Goal: Task Accomplishment & Management: Manage account settings

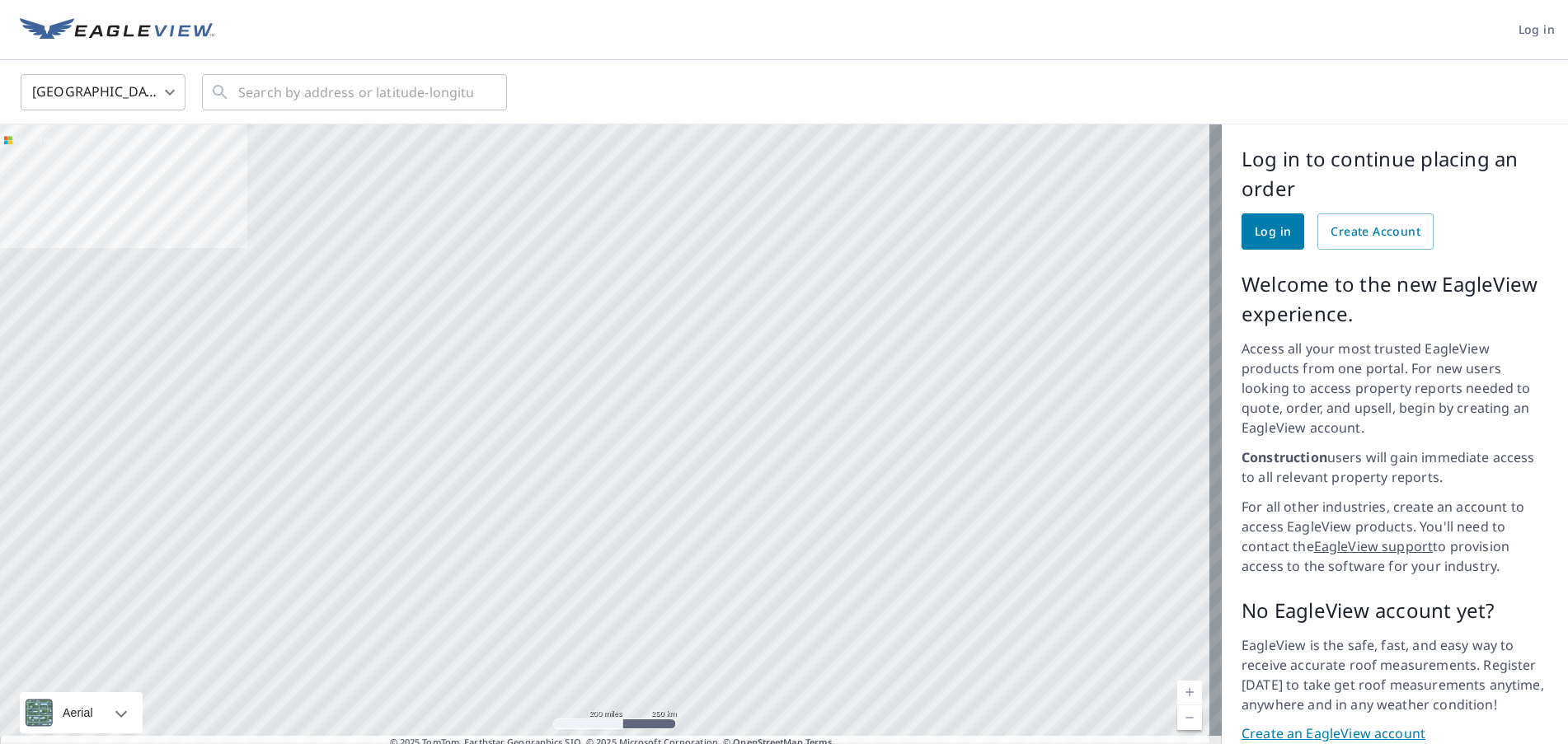
click at [1254, 232] on span "Log in" at bounding box center [1272, 232] width 36 height 21
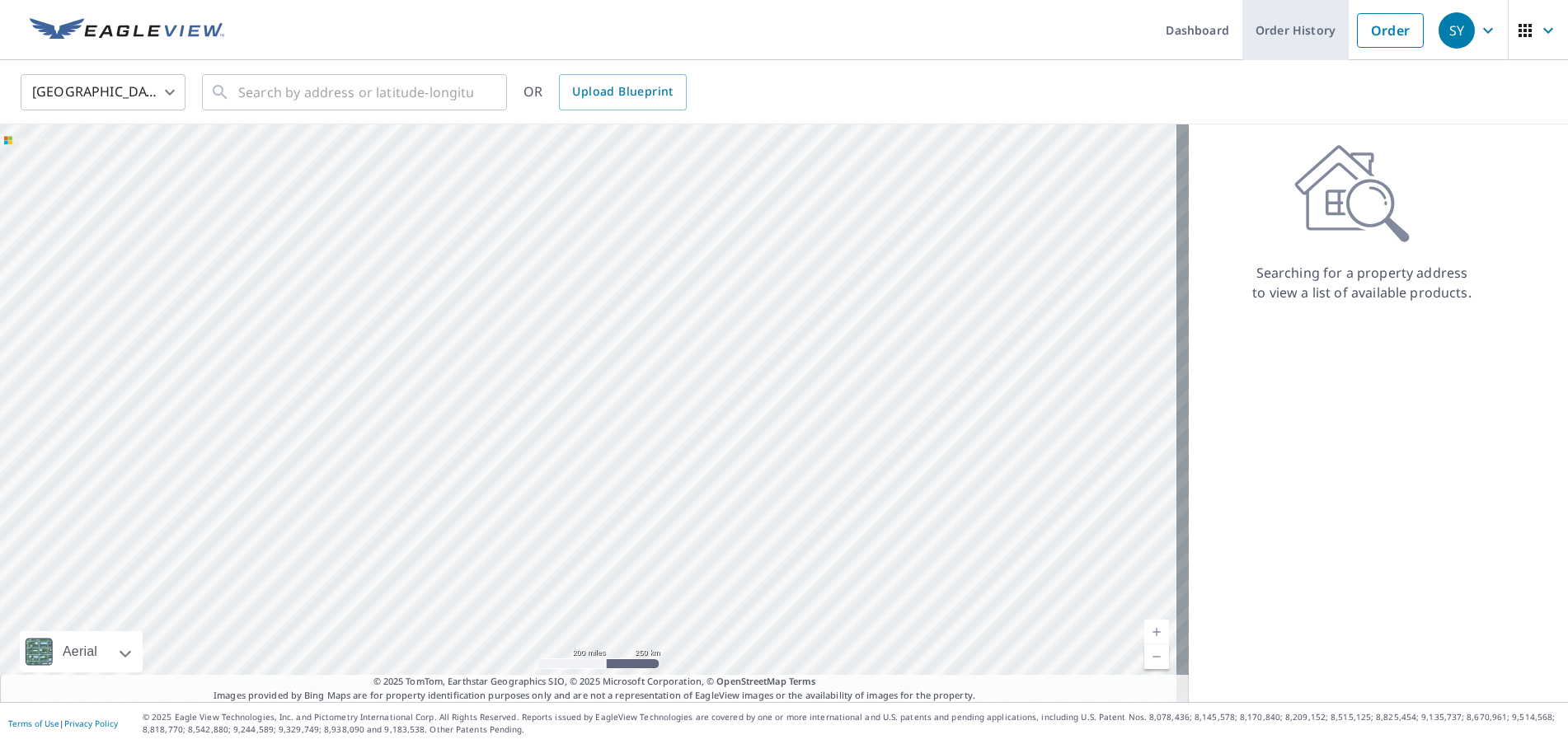
click at [1278, 22] on link "Order History" at bounding box center [1295, 29] width 107 height 60
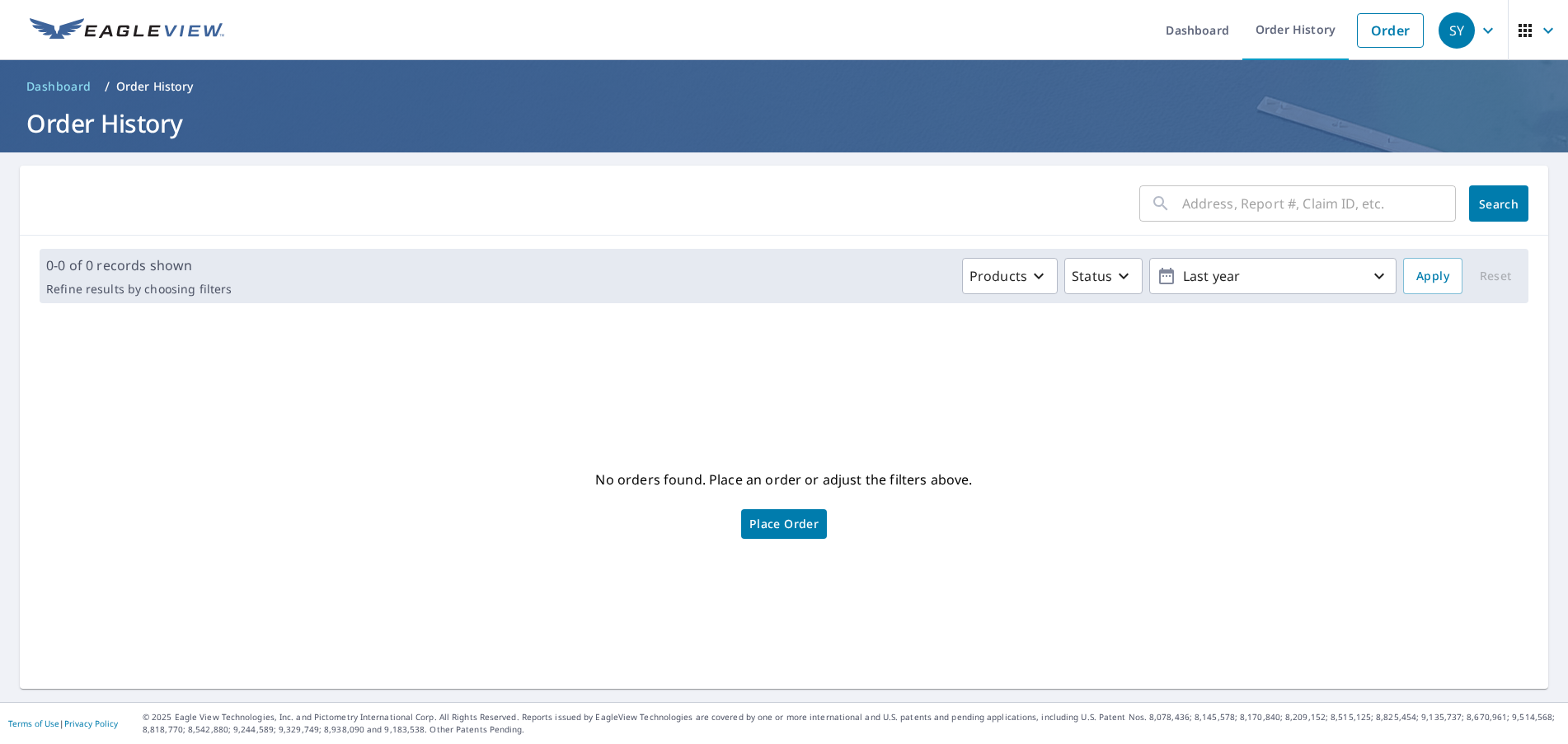
click at [1518, 32] on icon "button" at bounding box center [1524, 30] width 20 height 20
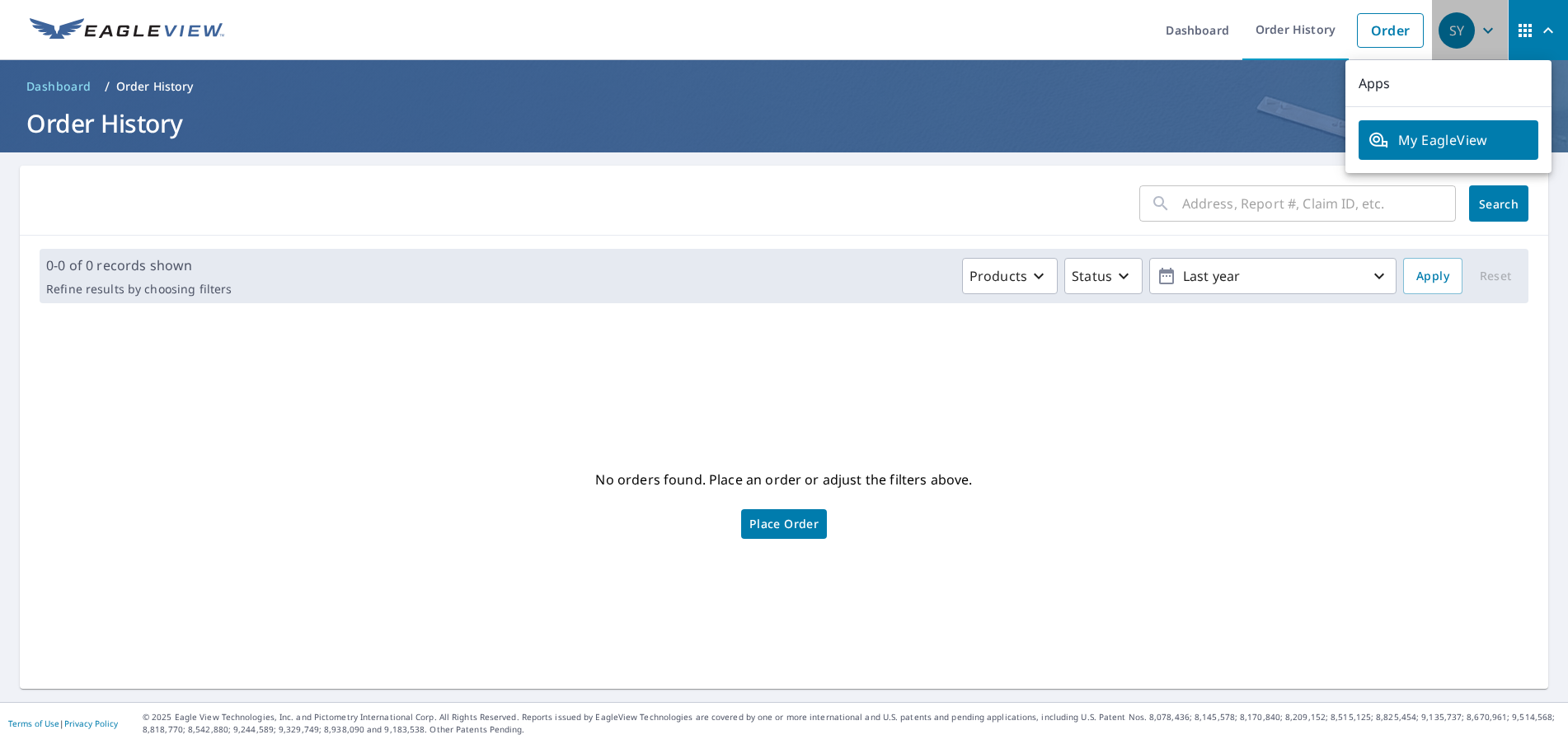
click at [1478, 25] on icon "button" at bounding box center [1487, 30] width 20 height 20
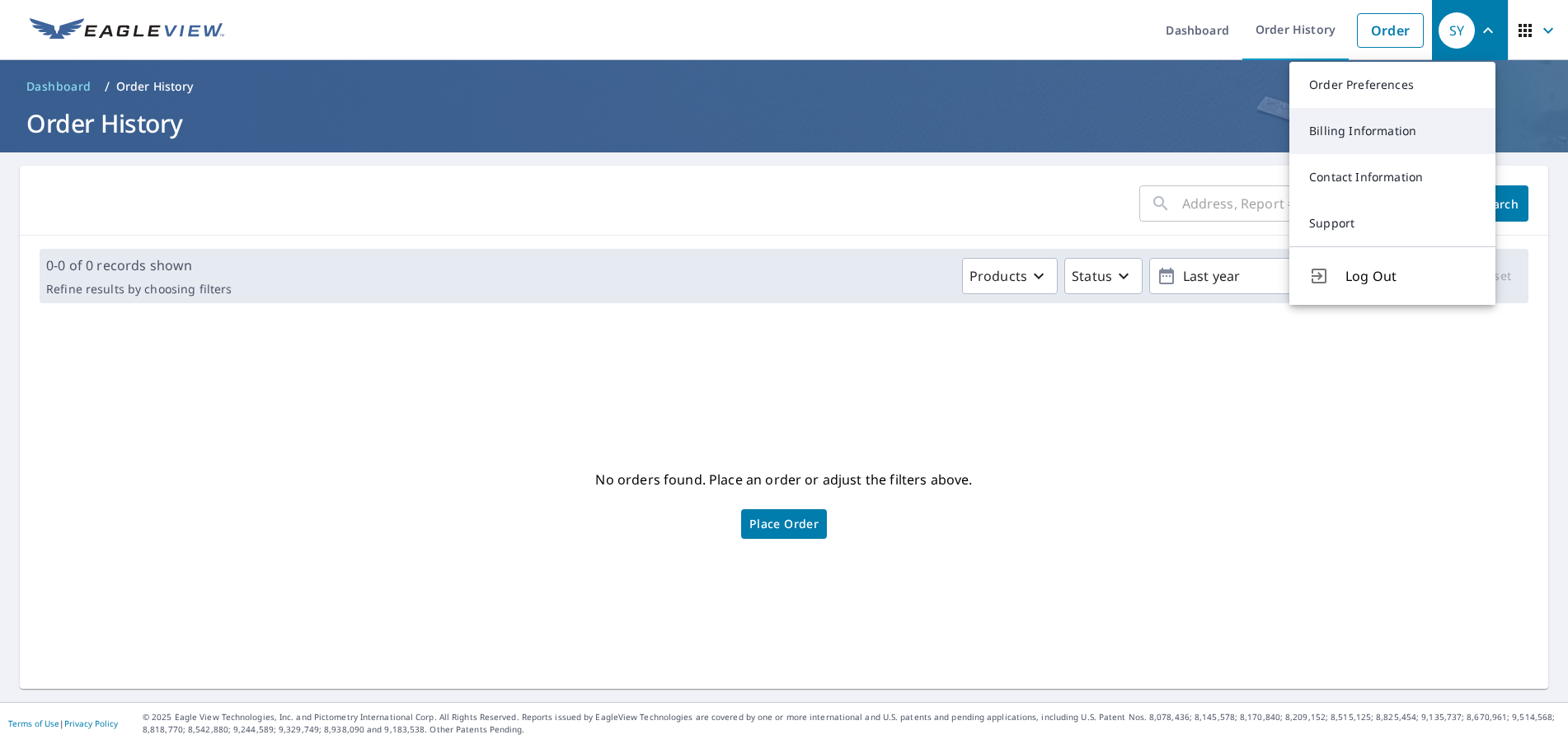
click at [1389, 127] on link "Billing Information" at bounding box center [1392, 130] width 206 height 47
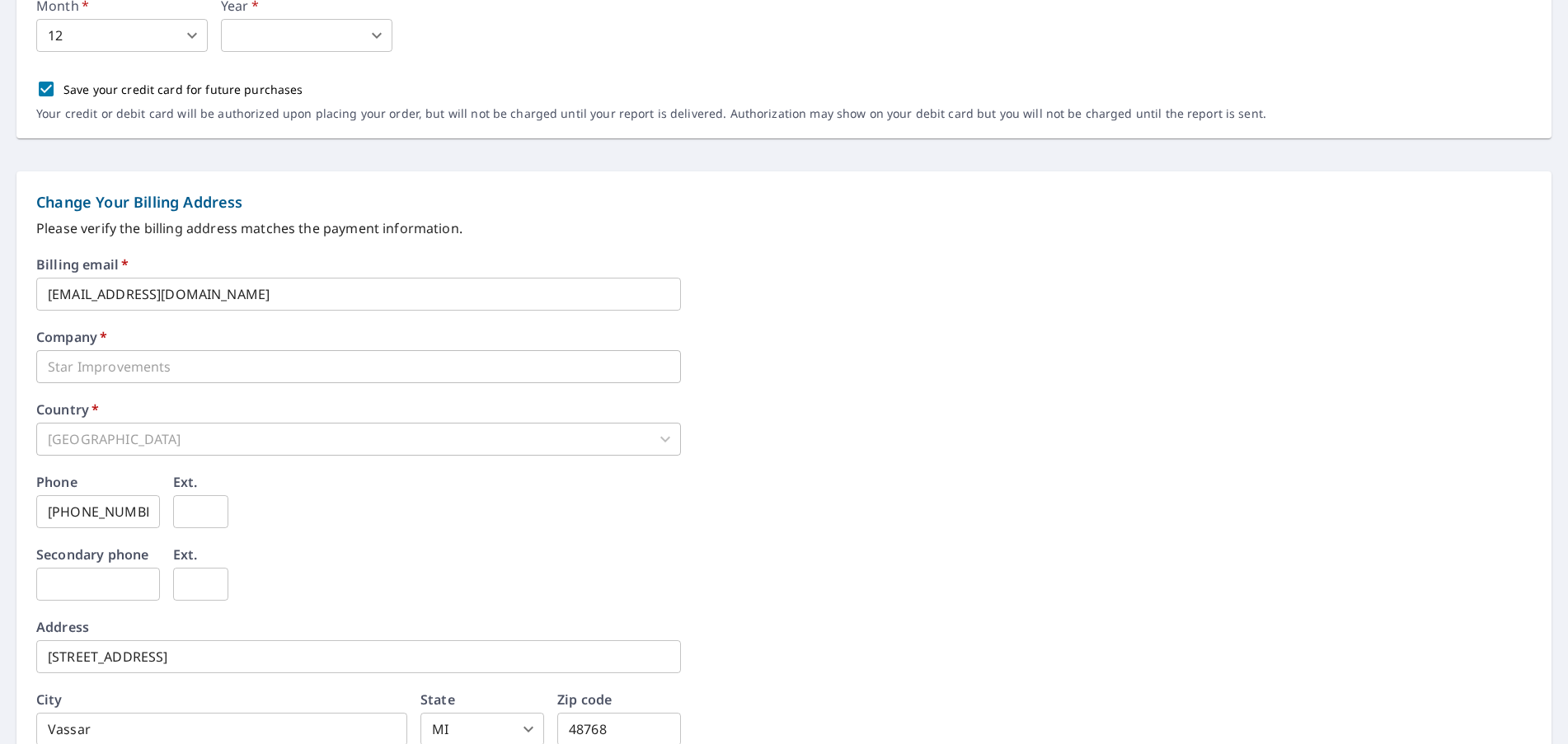
scroll to position [577, 0]
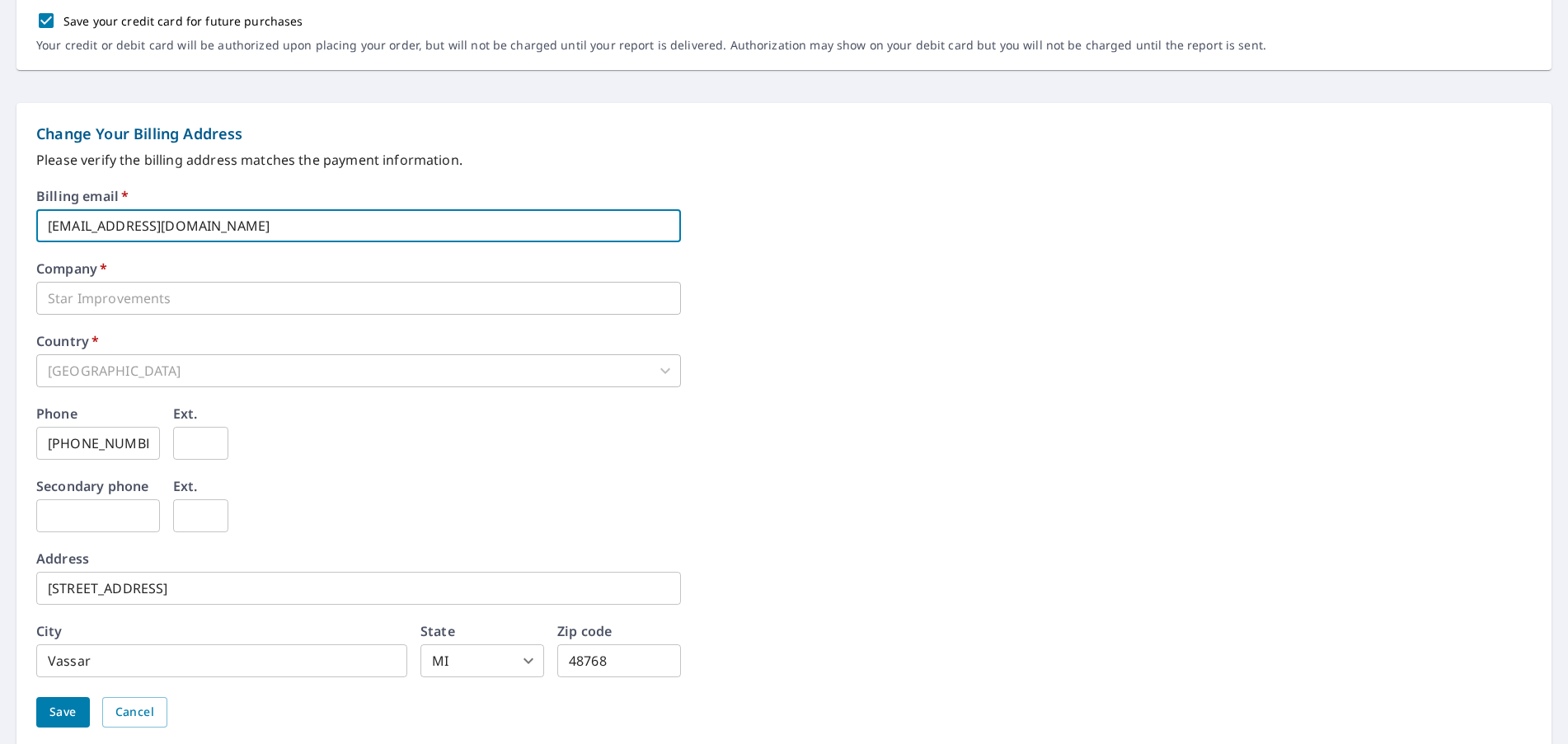
click at [259, 227] on input "contact@starimprovementsofmi.com" at bounding box center [358, 225] width 644 height 33
drag, startPoint x: 282, startPoint y: 227, endPoint x: 27, endPoint y: 220, distance: 255.1
click at [27, 220] on div "Change Your Billing Address Please verify the billing address matches the payme…" at bounding box center [783, 424] width 1535 height 644
type input "billing@starimprovements.com"
click at [137, 349] on div "Country   * United States US ​" at bounding box center [783, 361] width 1495 height 52
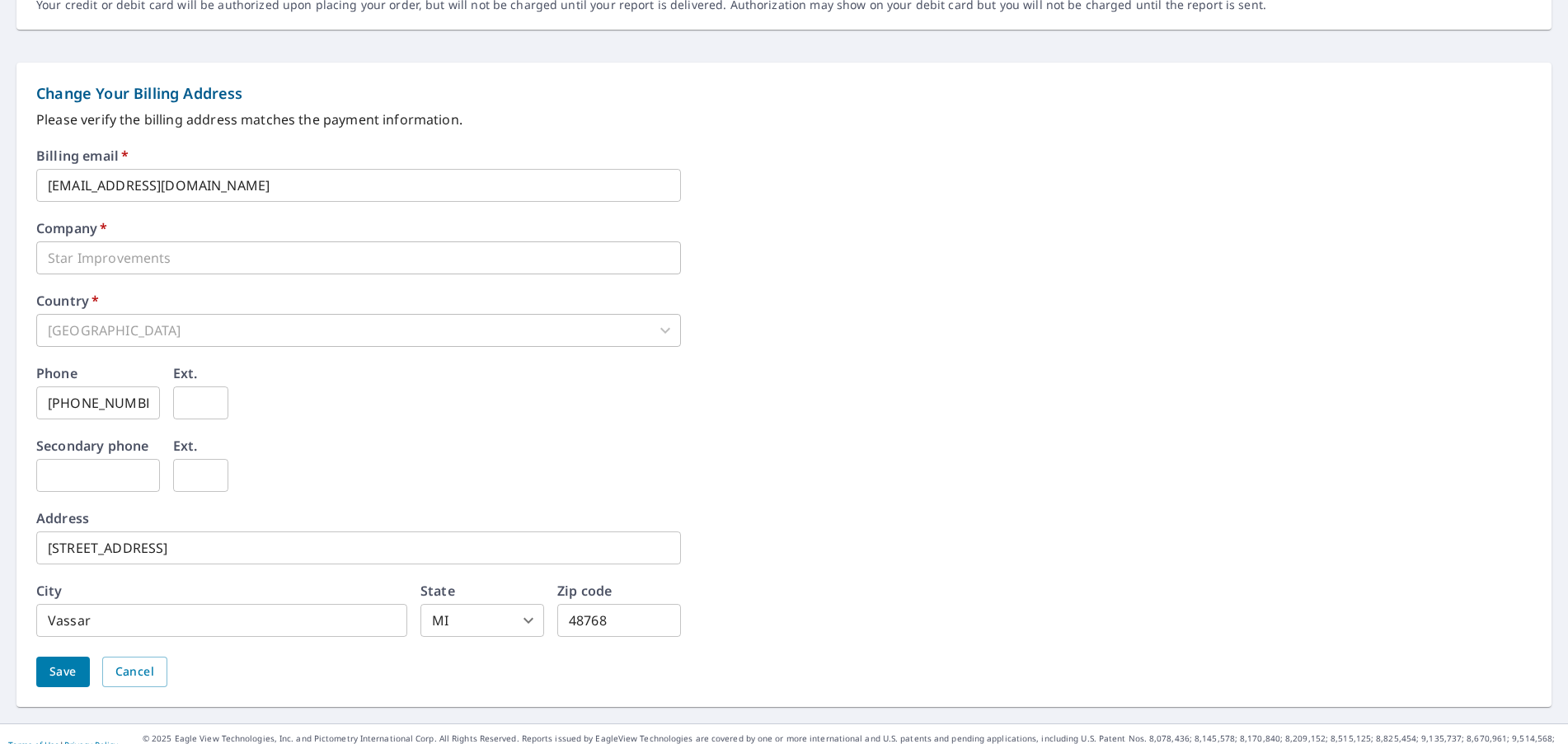
scroll to position [638, 0]
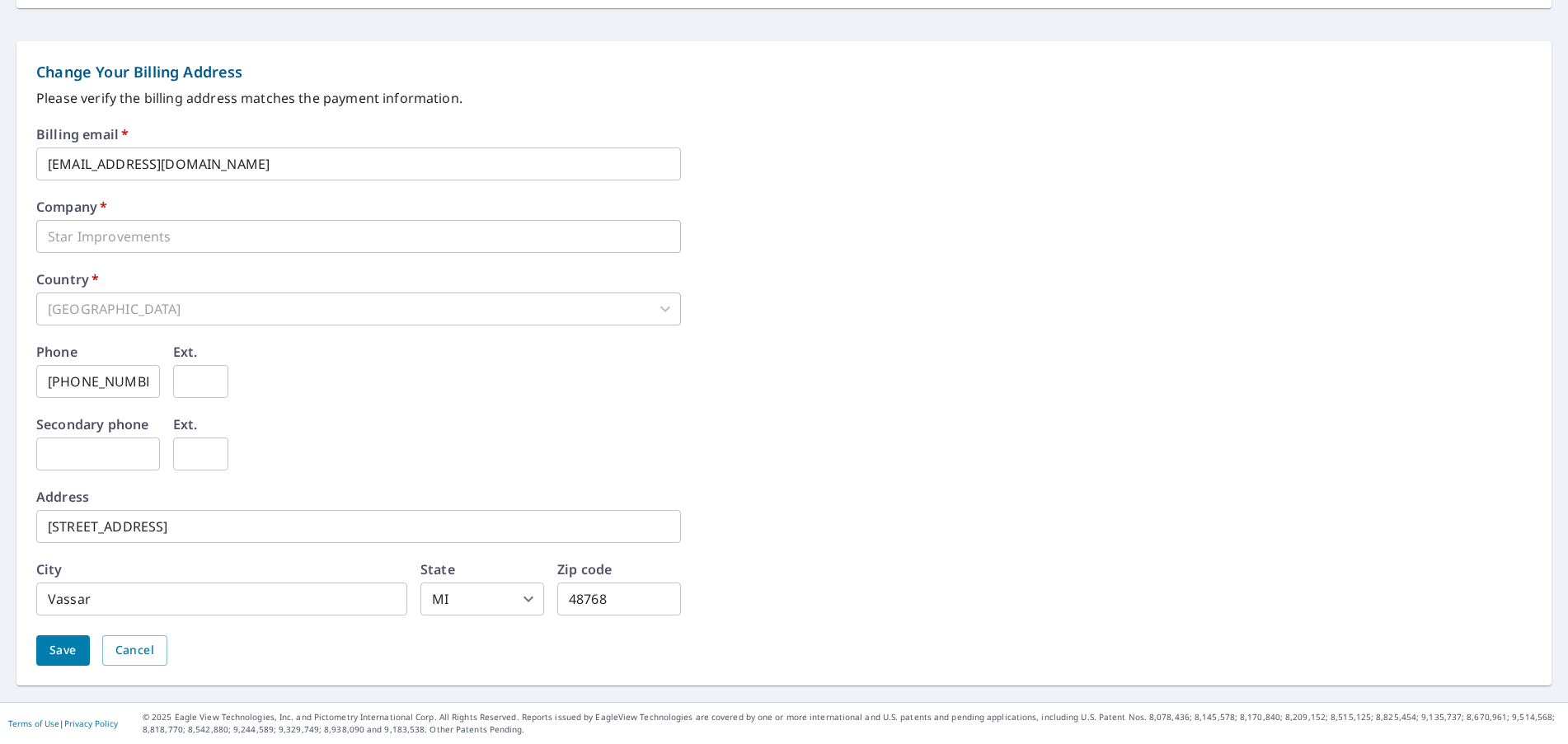
click at [68, 655] on span "Save" at bounding box center [63, 651] width 28 height 21
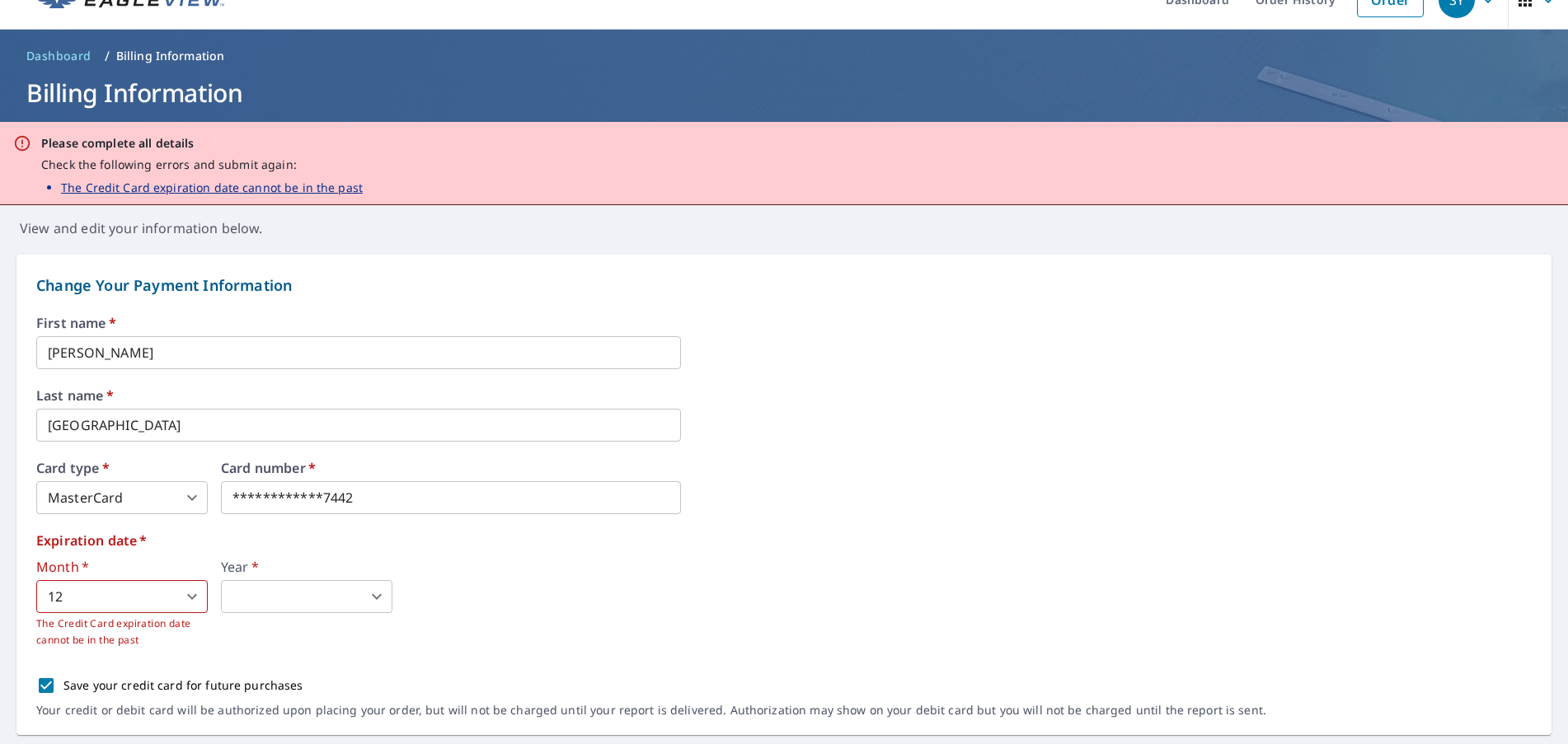
scroll to position [0, 0]
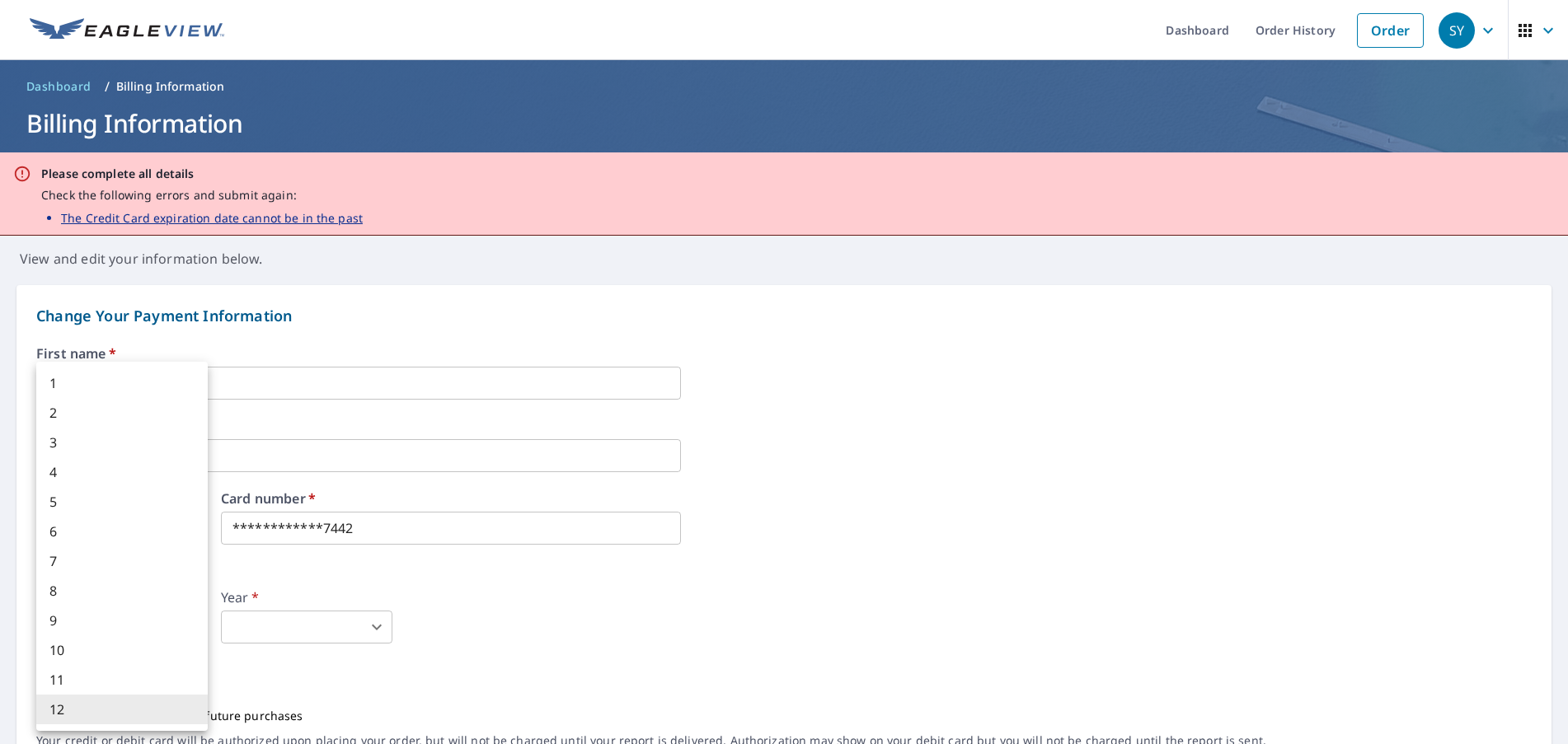
click at [189, 627] on body "**********" at bounding box center [784, 372] width 1568 height 744
click at [106, 595] on li "8" at bounding box center [122, 590] width 171 height 29
type input "8"
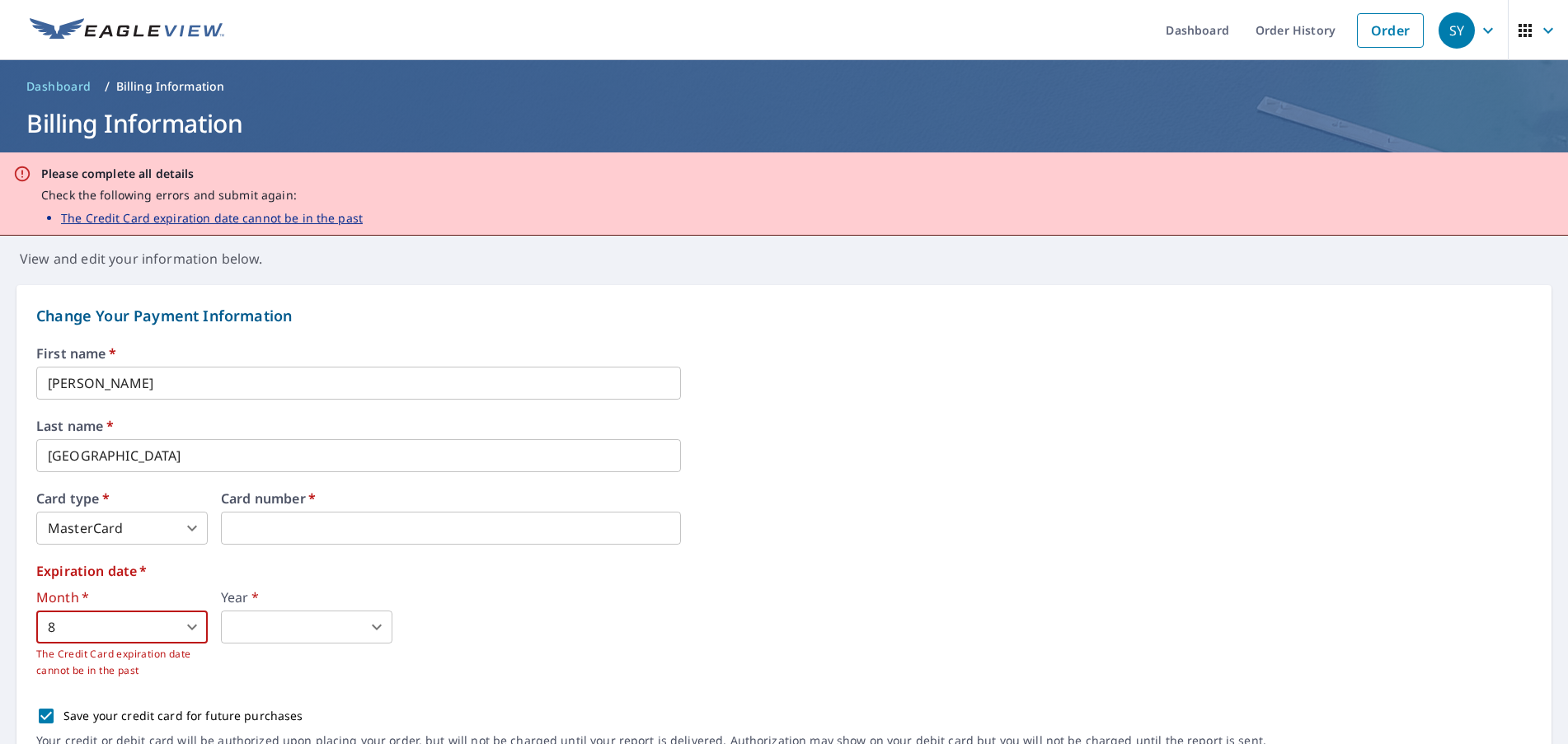
click at [330, 627] on body "SY SY Dashboard Order History Order SY Dashboard / Billing Information Billing …" at bounding box center [784, 372] width 1568 height 744
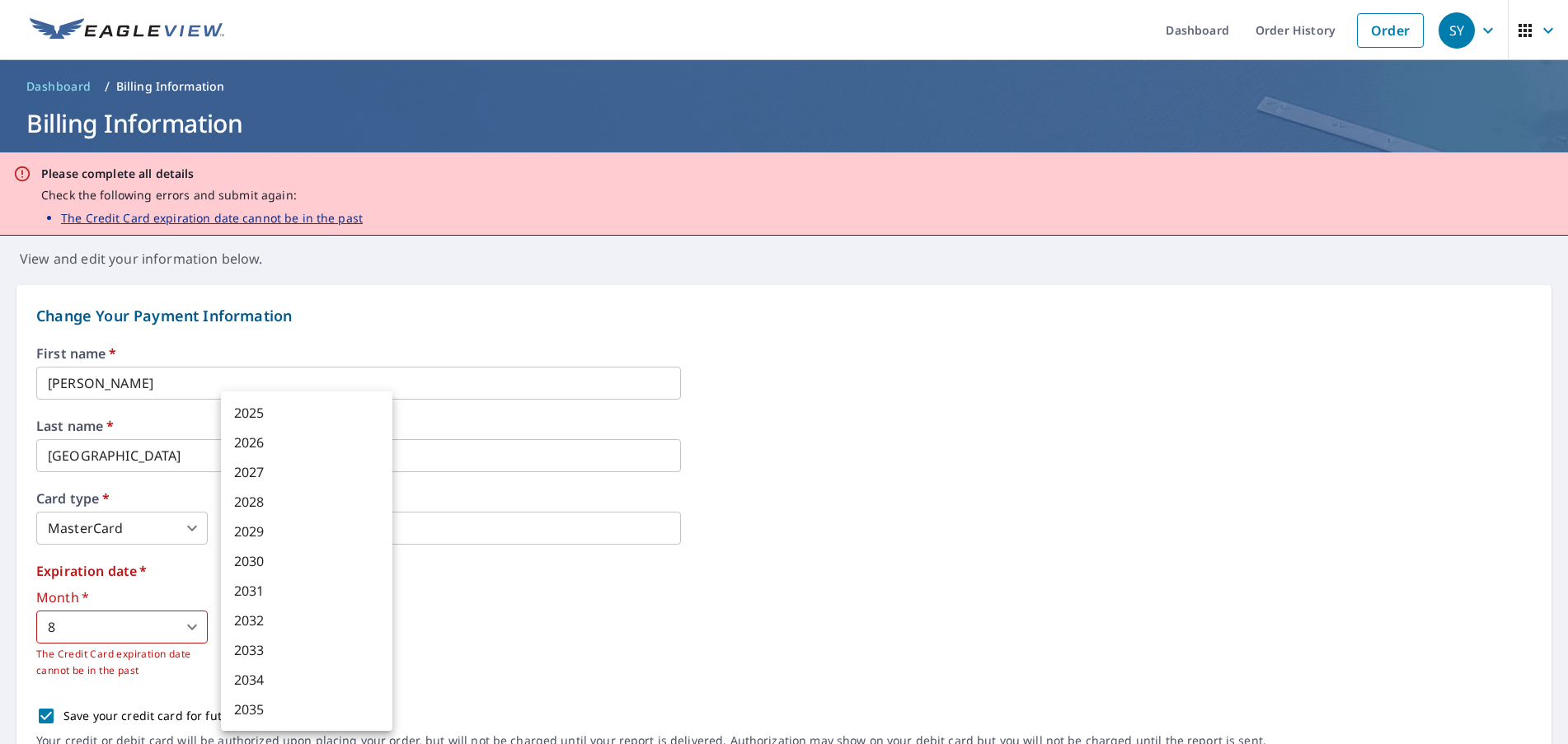
click at [291, 564] on li "2030" at bounding box center [306, 560] width 171 height 29
type input "2030"
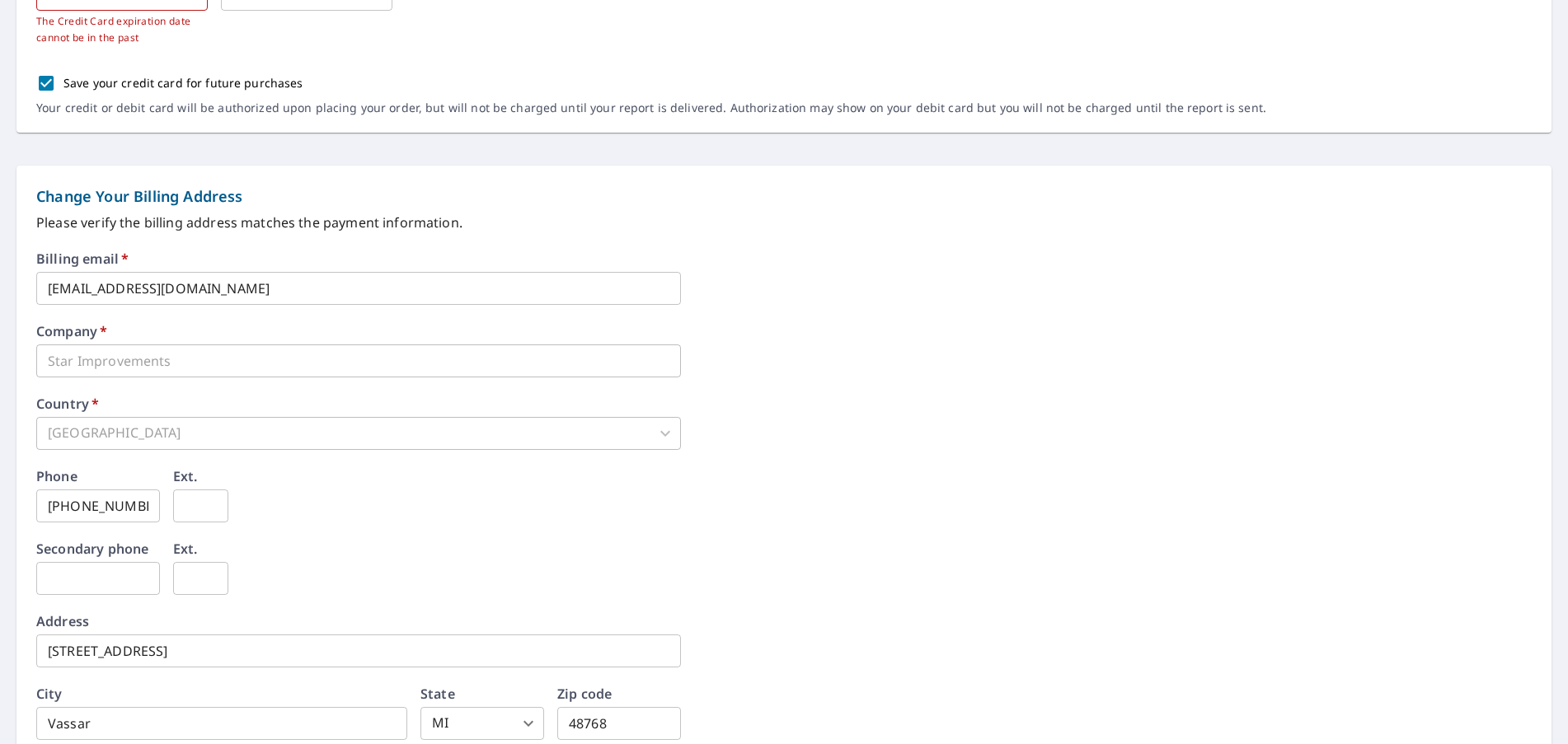
scroll to position [756, 0]
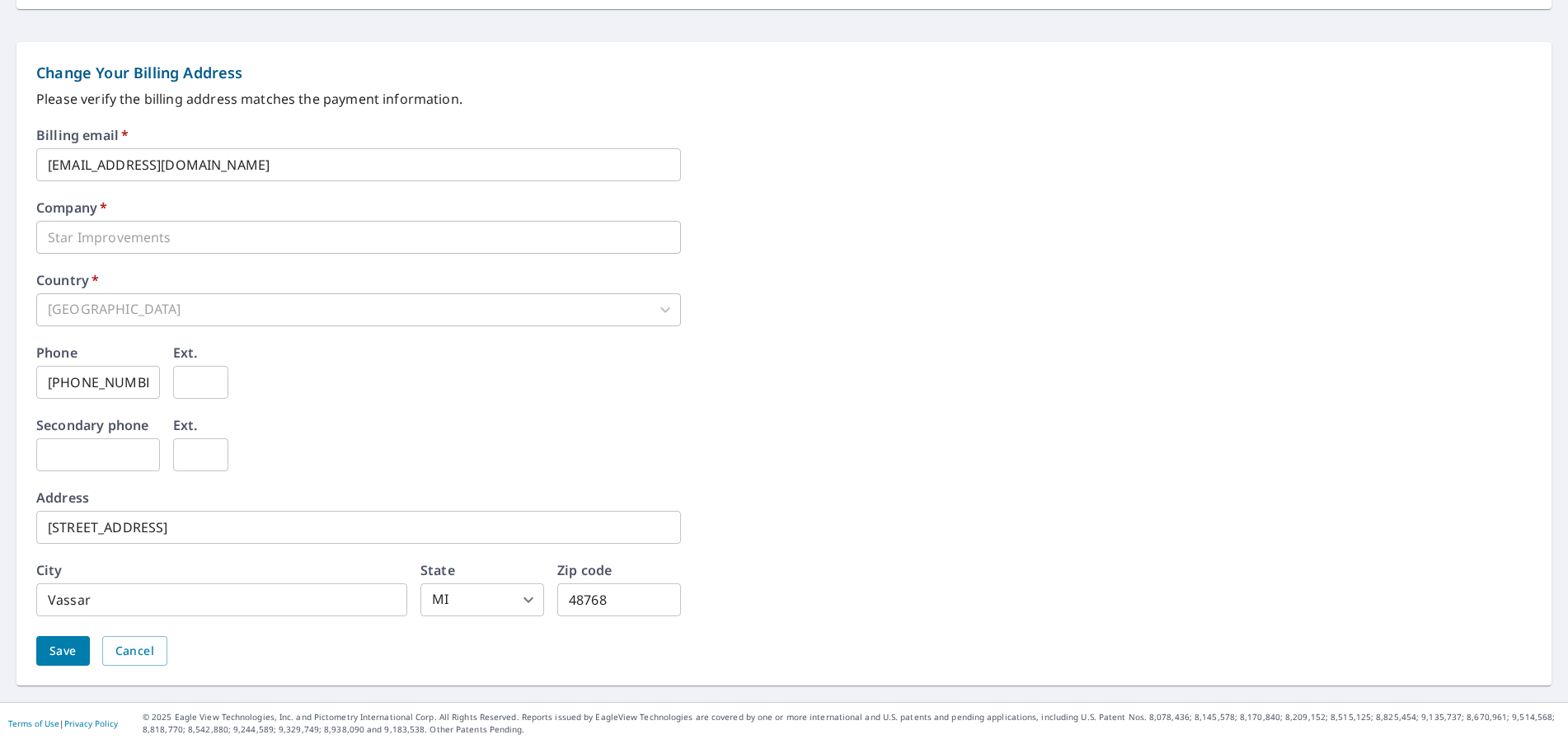
click at [63, 661] on span "Save" at bounding box center [63, 652] width 28 height 21
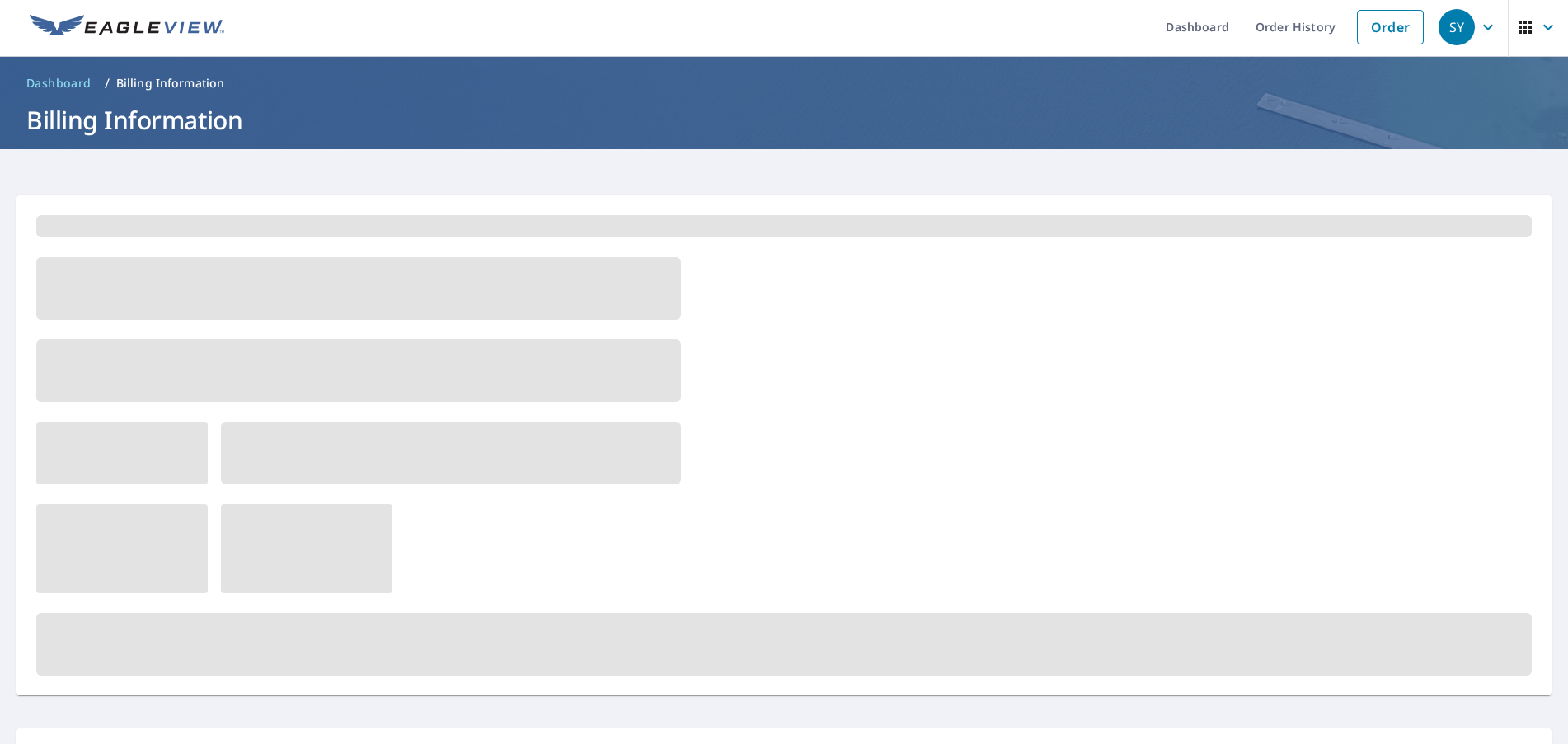
scroll to position [0, 0]
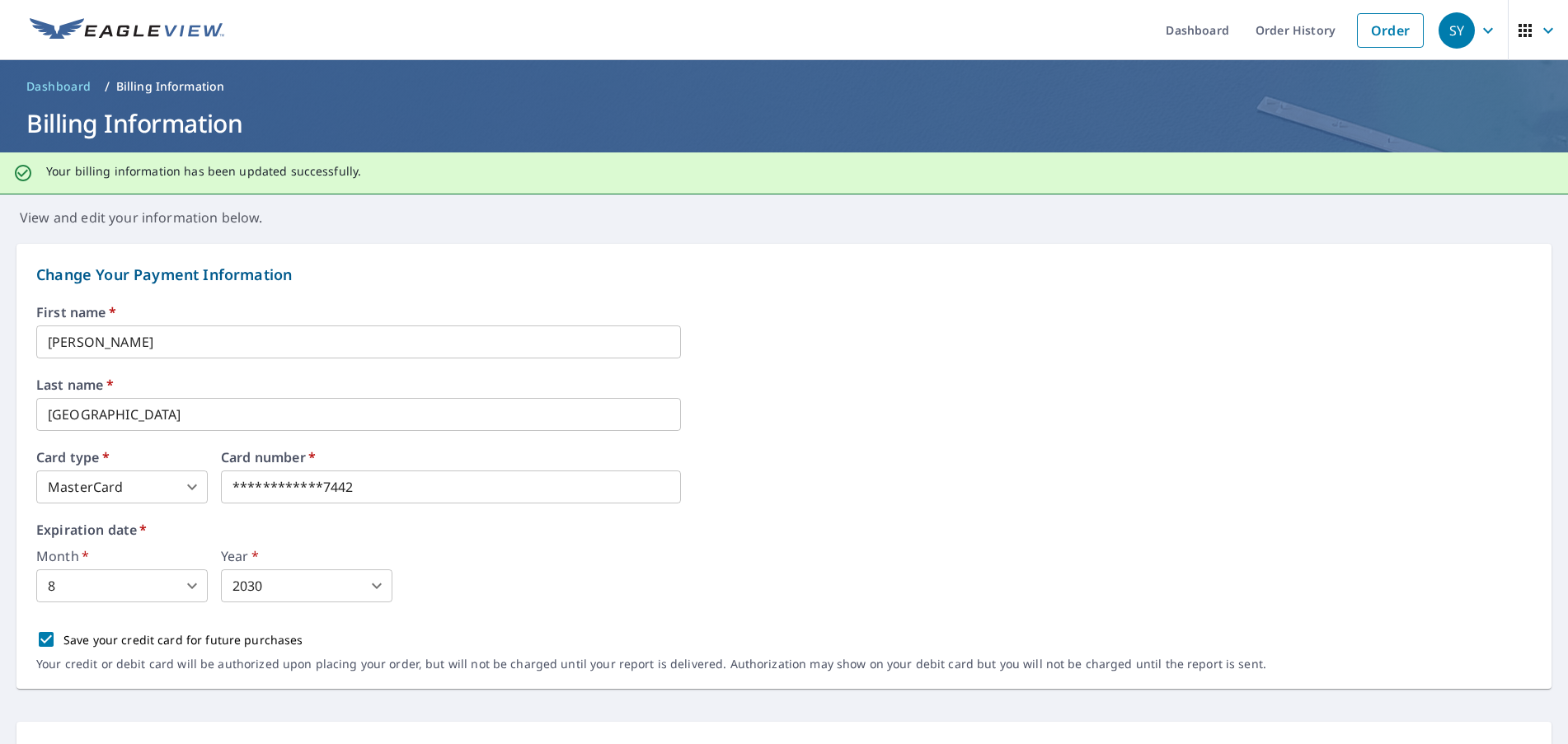
click at [1460, 34] on div "SY" at bounding box center [1457, 30] width 36 height 36
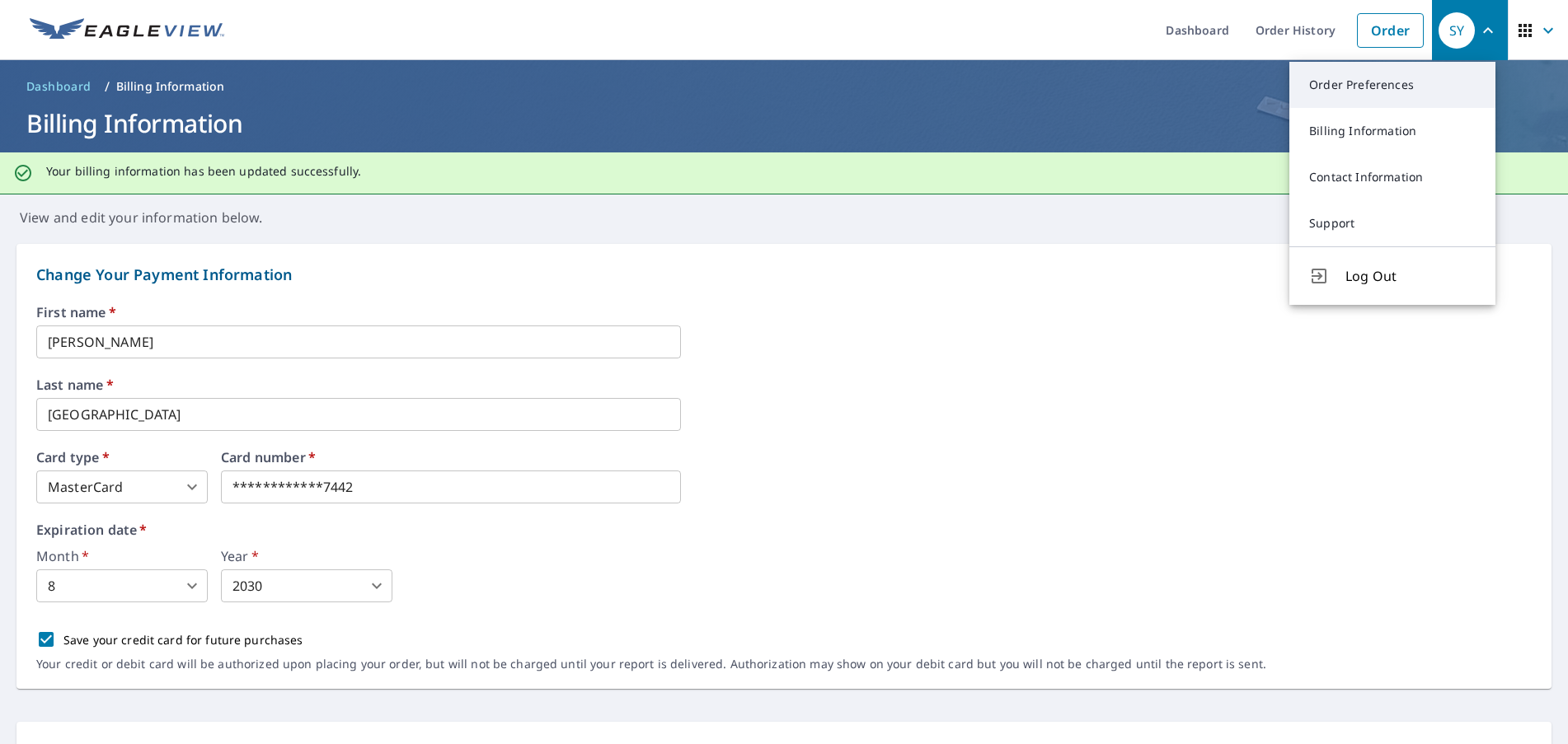
click at [1384, 95] on link "Order Preferences" at bounding box center [1392, 85] width 206 height 47
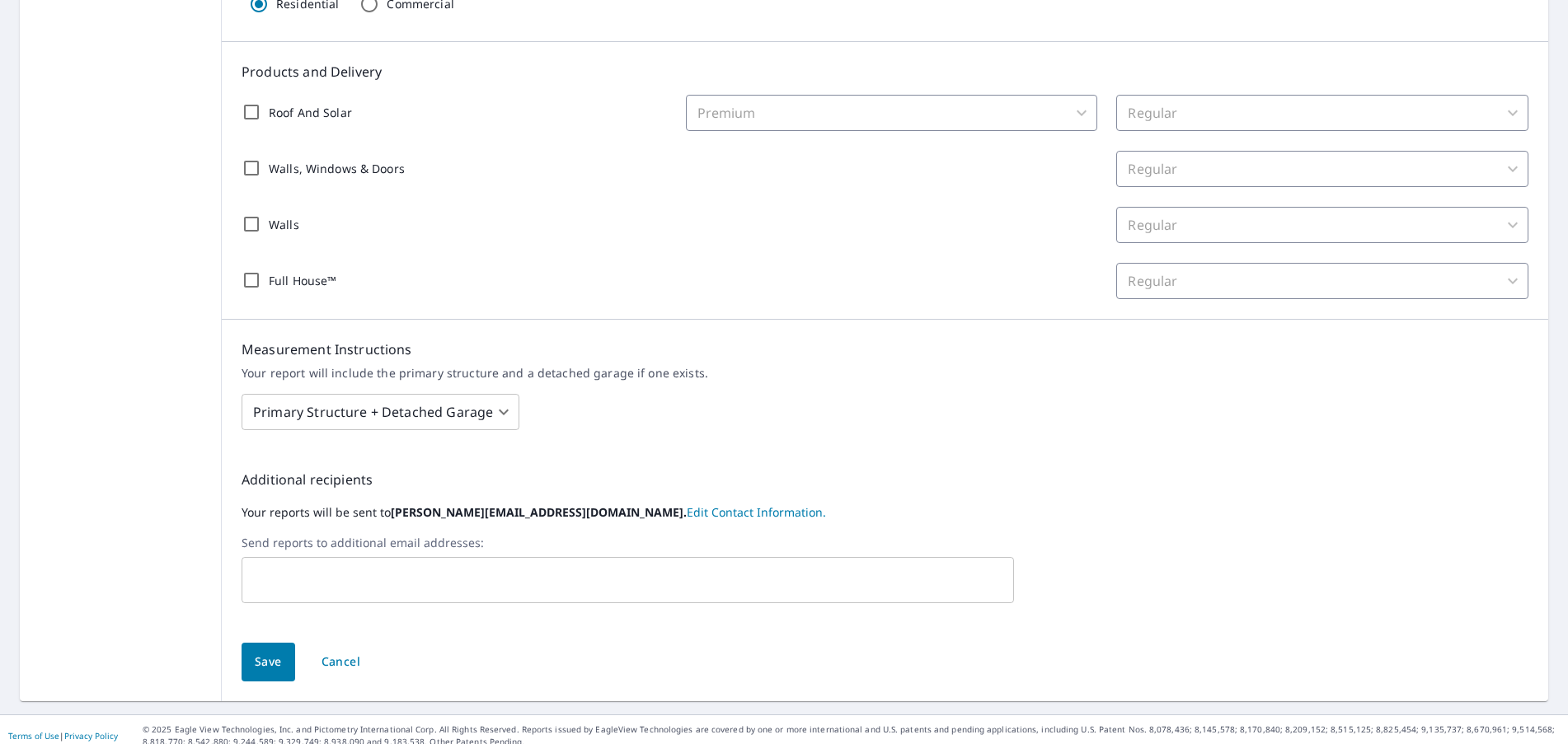
scroll to position [342, 0]
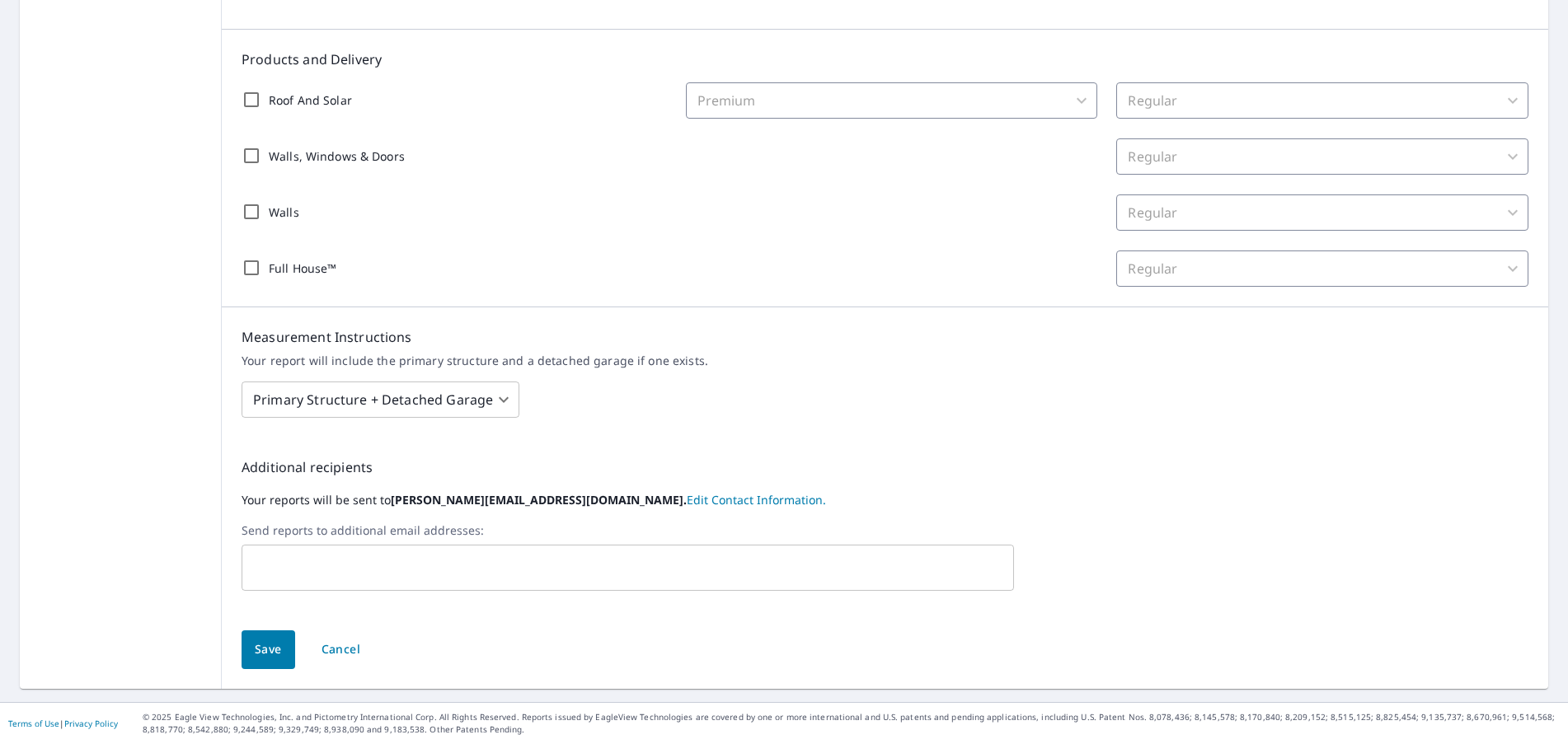
click at [495, 558] on input "text" at bounding box center [616, 567] width 733 height 31
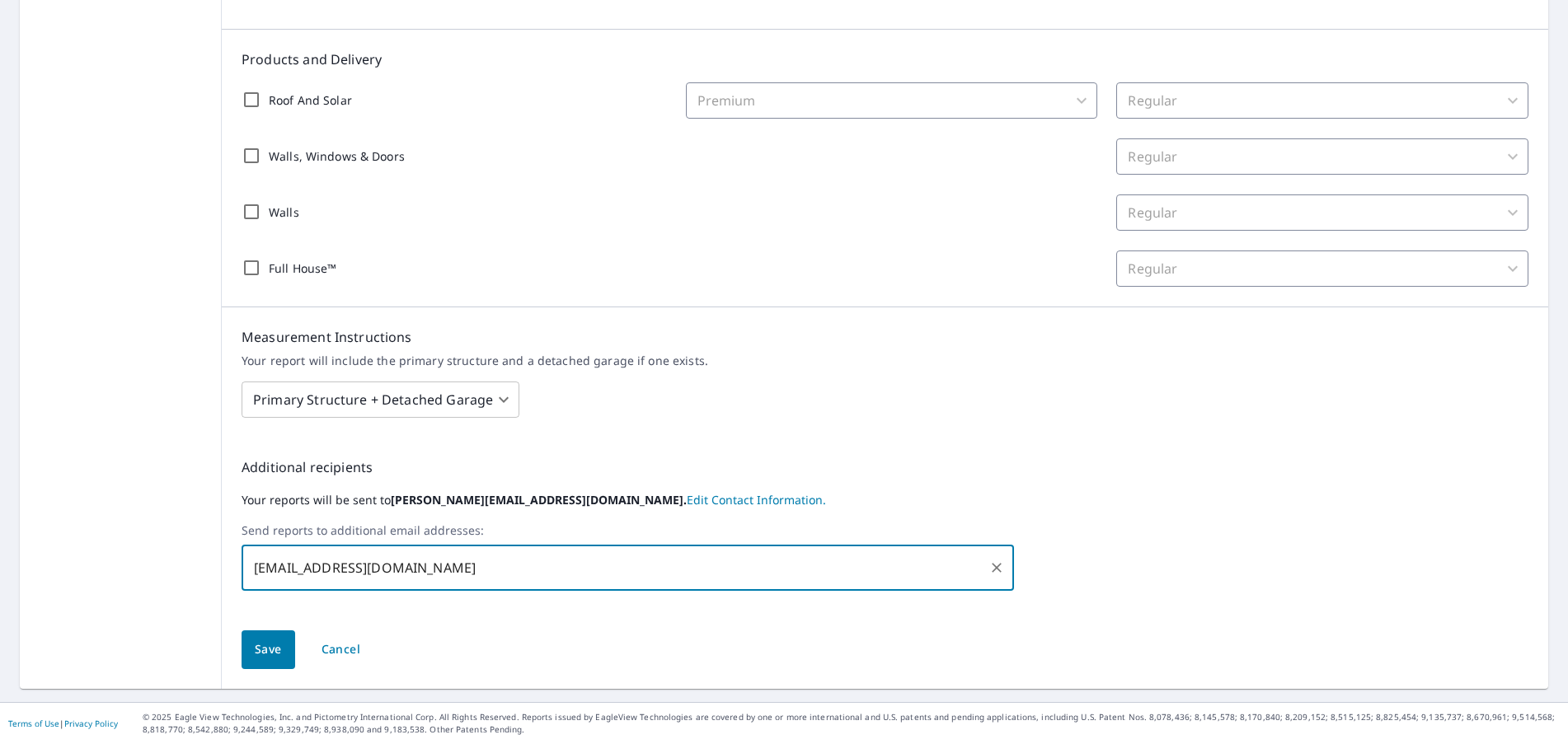
type input "sales@starimprovements.com"
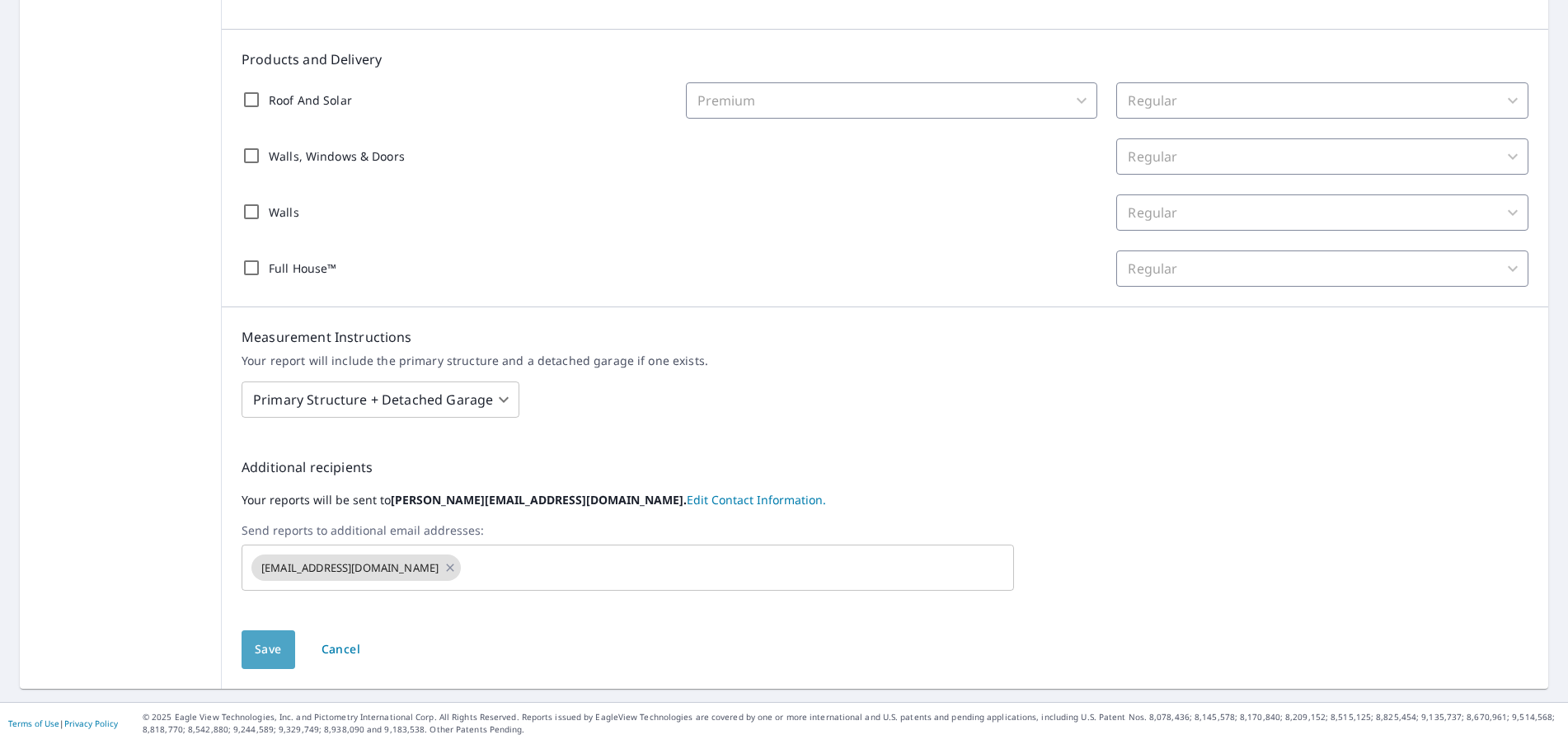
click at [270, 640] on span "Save" at bounding box center [268, 650] width 28 height 21
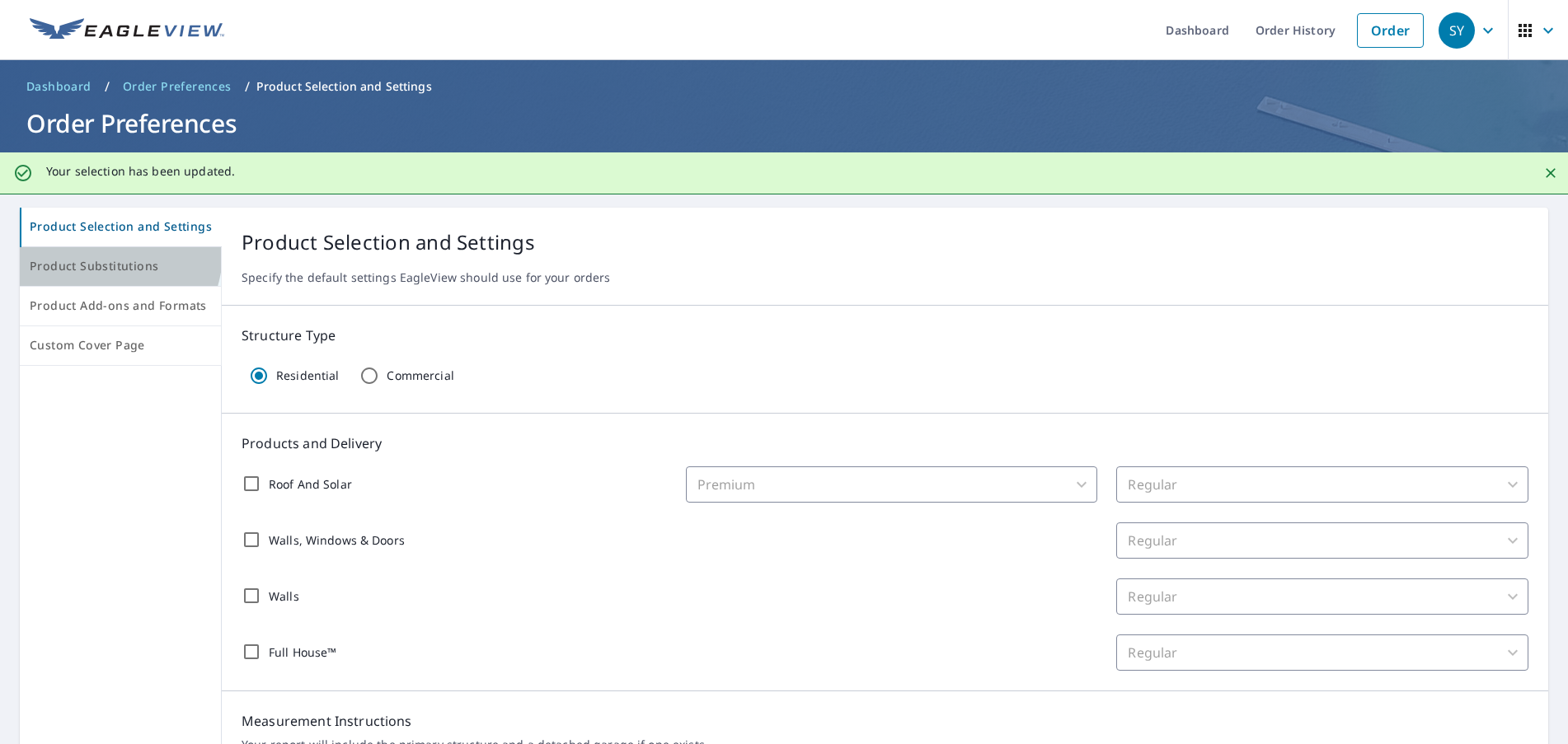
click at [100, 252] on button "Product Substitutions" at bounding box center [121, 267] width 202 height 40
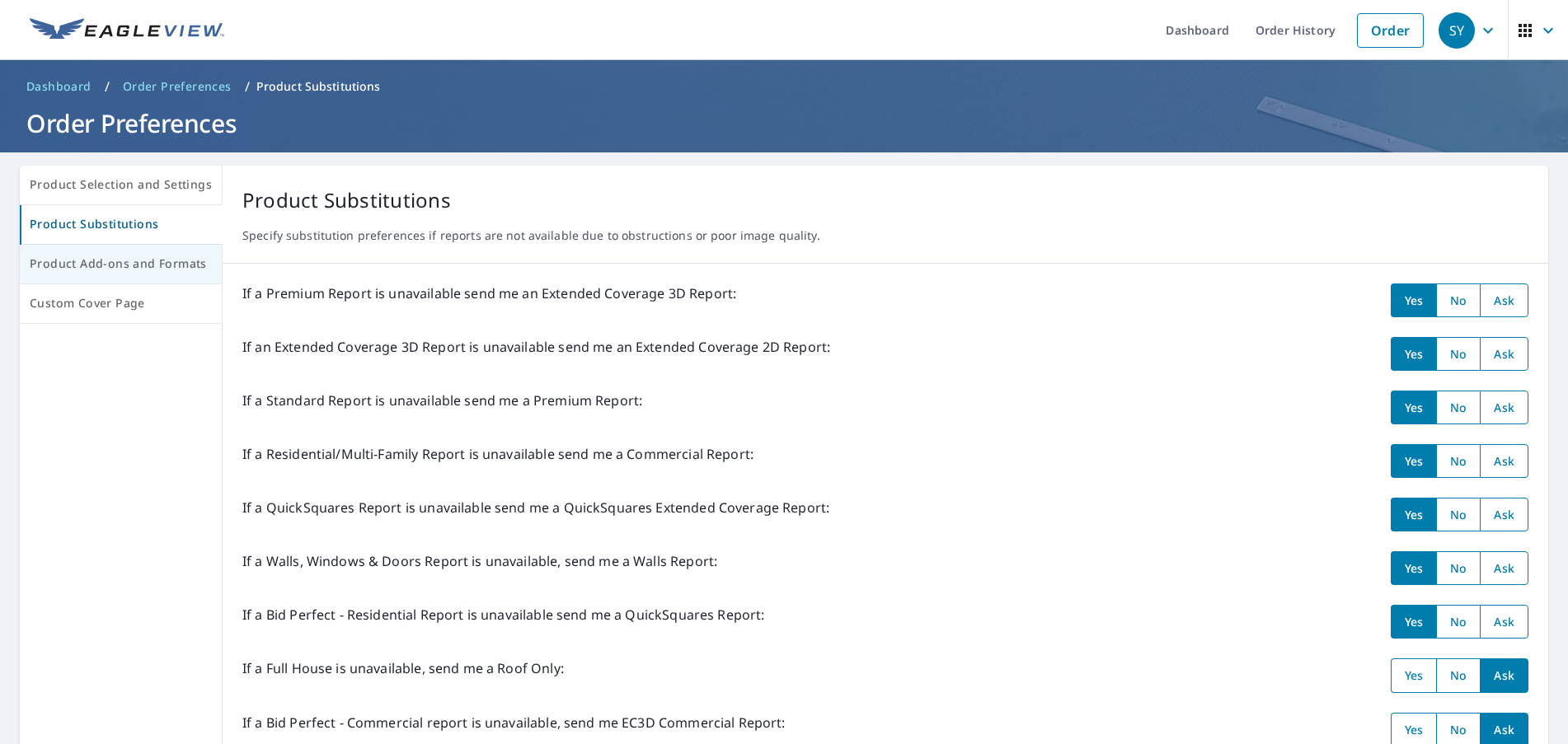
click at [147, 261] on span "Product Add-ons and Formats" at bounding box center [120, 264] width 182 height 21
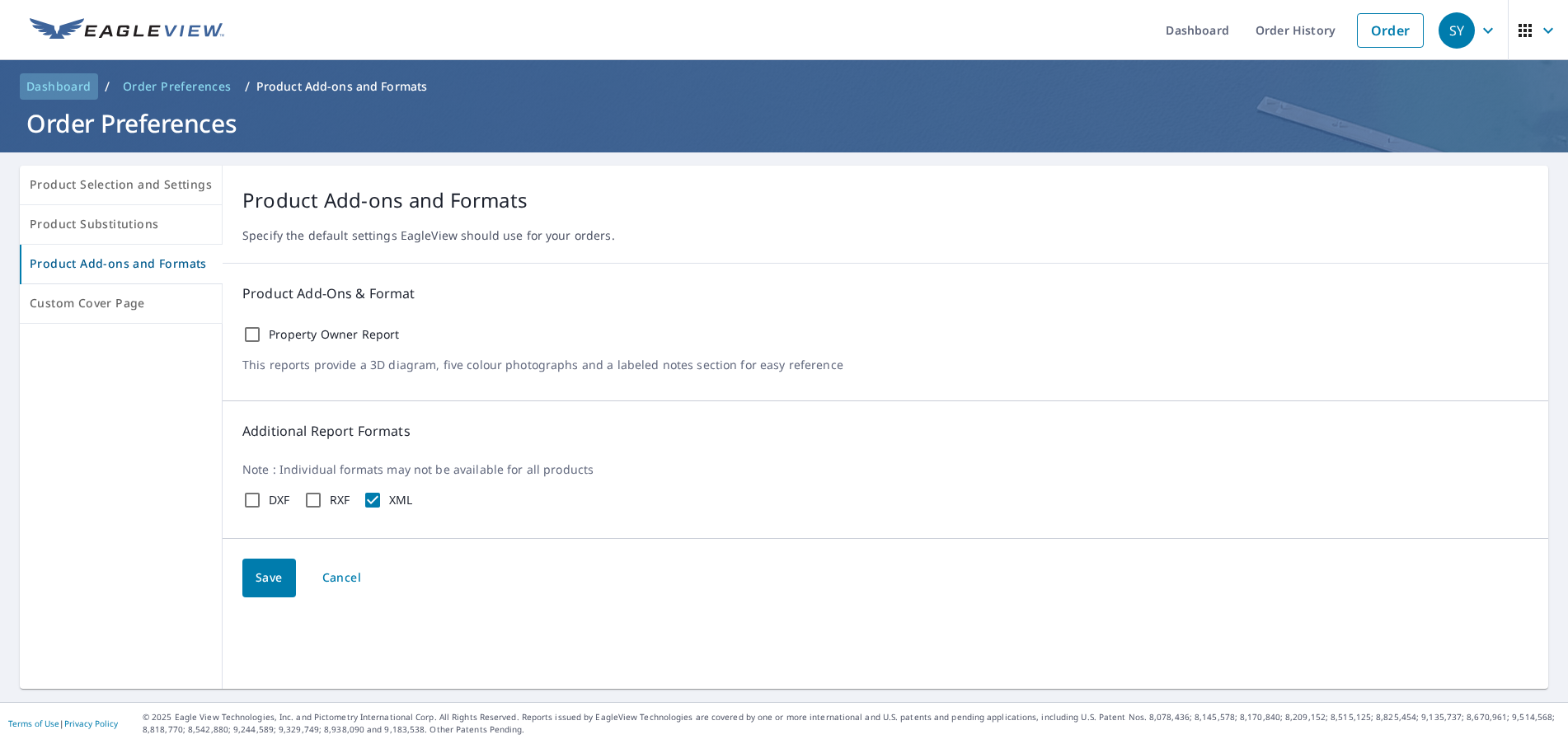
click at [72, 84] on span "Dashboard" at bounding box center [59, 86] width 65 height 16
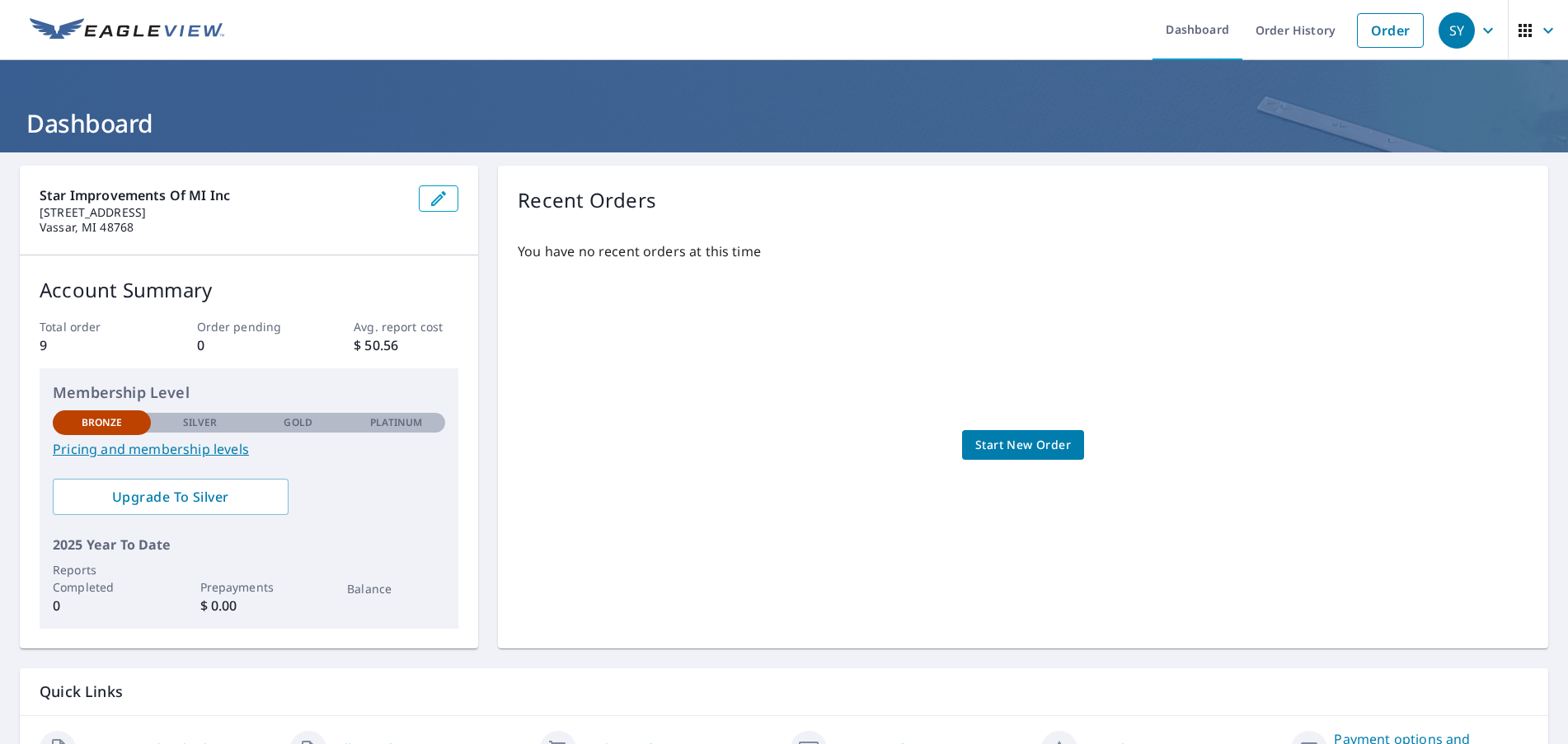
click at [200, 448] on link "Pricing and membership levels" at bounding box center [248, 449] width 392 height 20
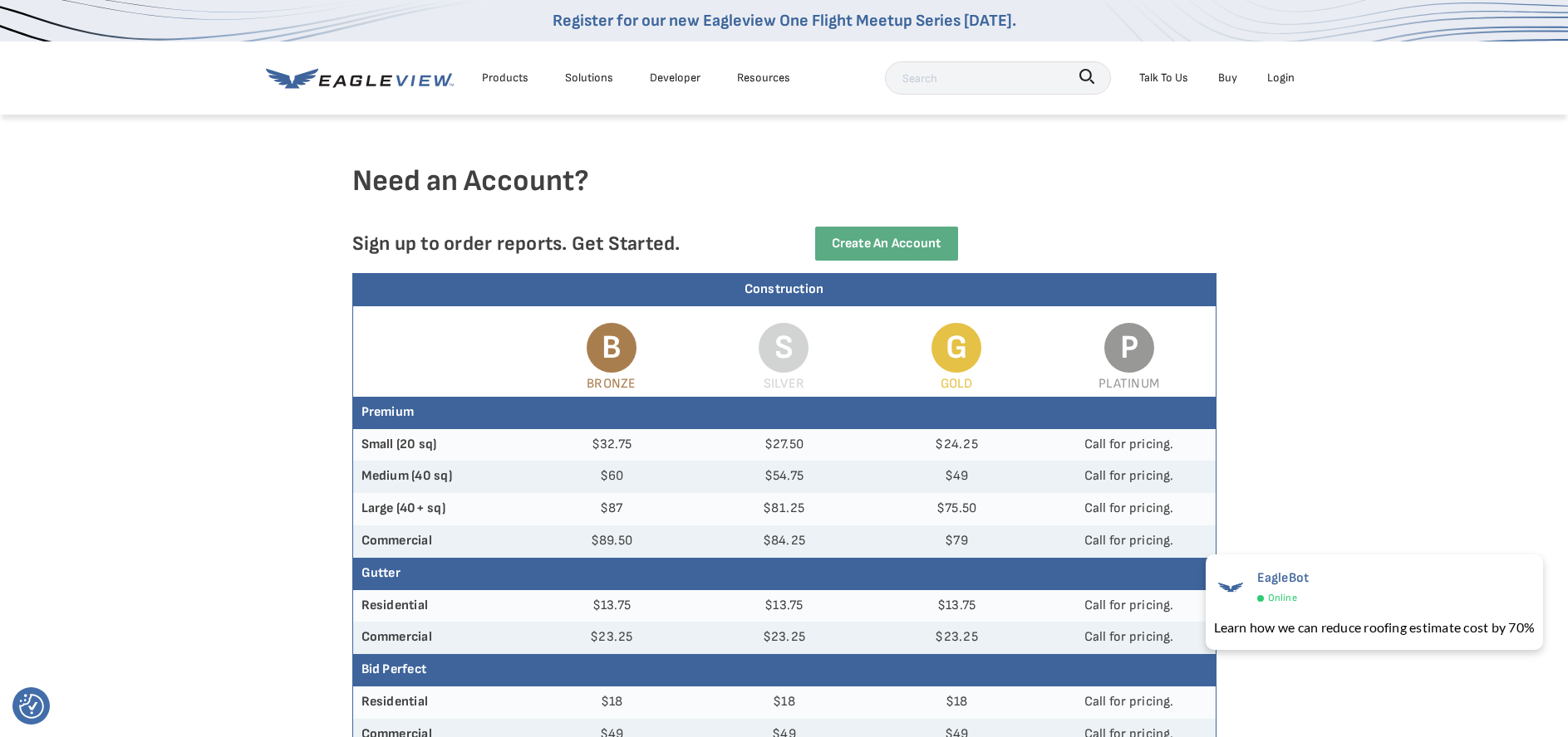
click at [582, 78] on div "Solutions" at bounding box center [589, 78] width 48 height 21
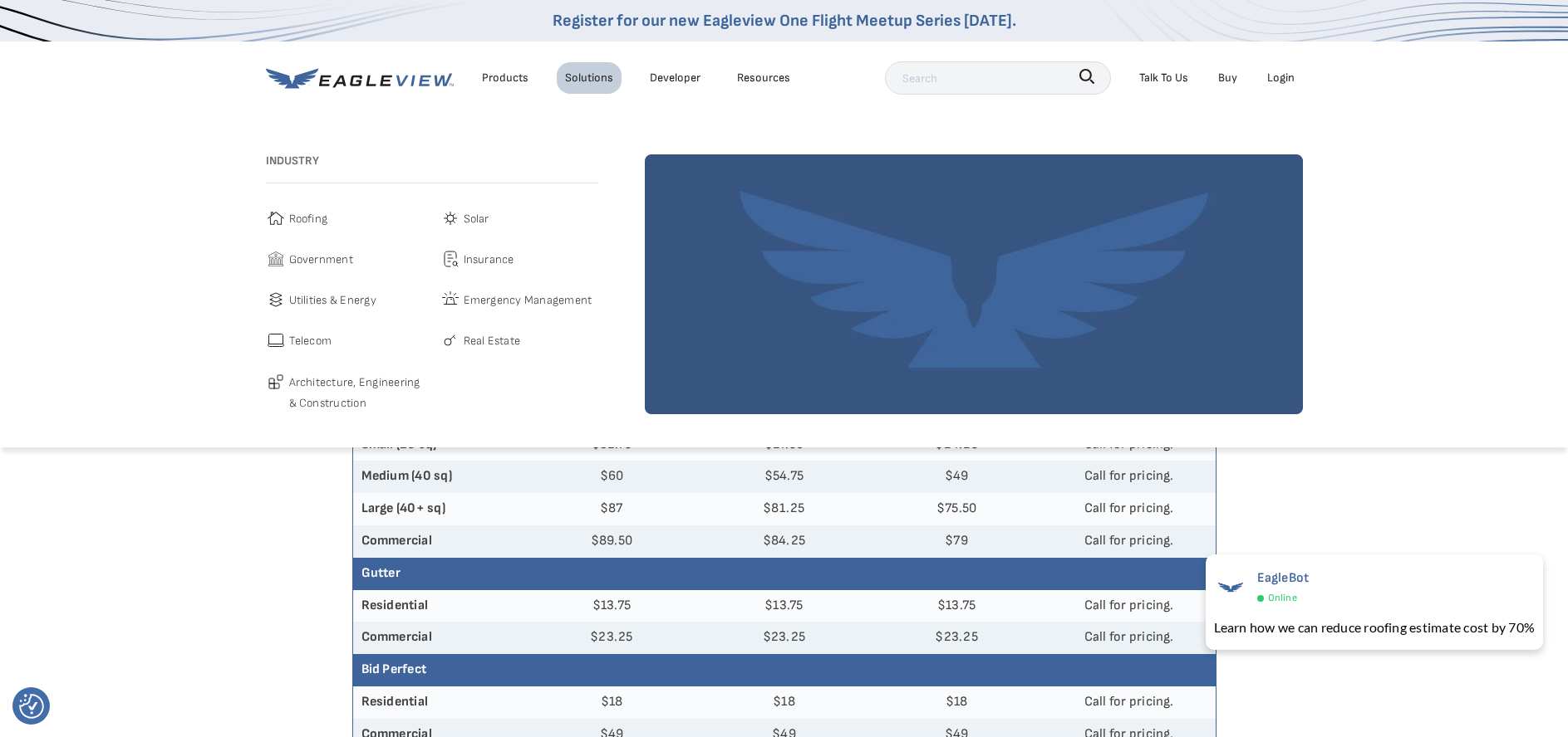
click at [504, 74] on div "Products" at bounding box center [504, 78] width 47 height 21
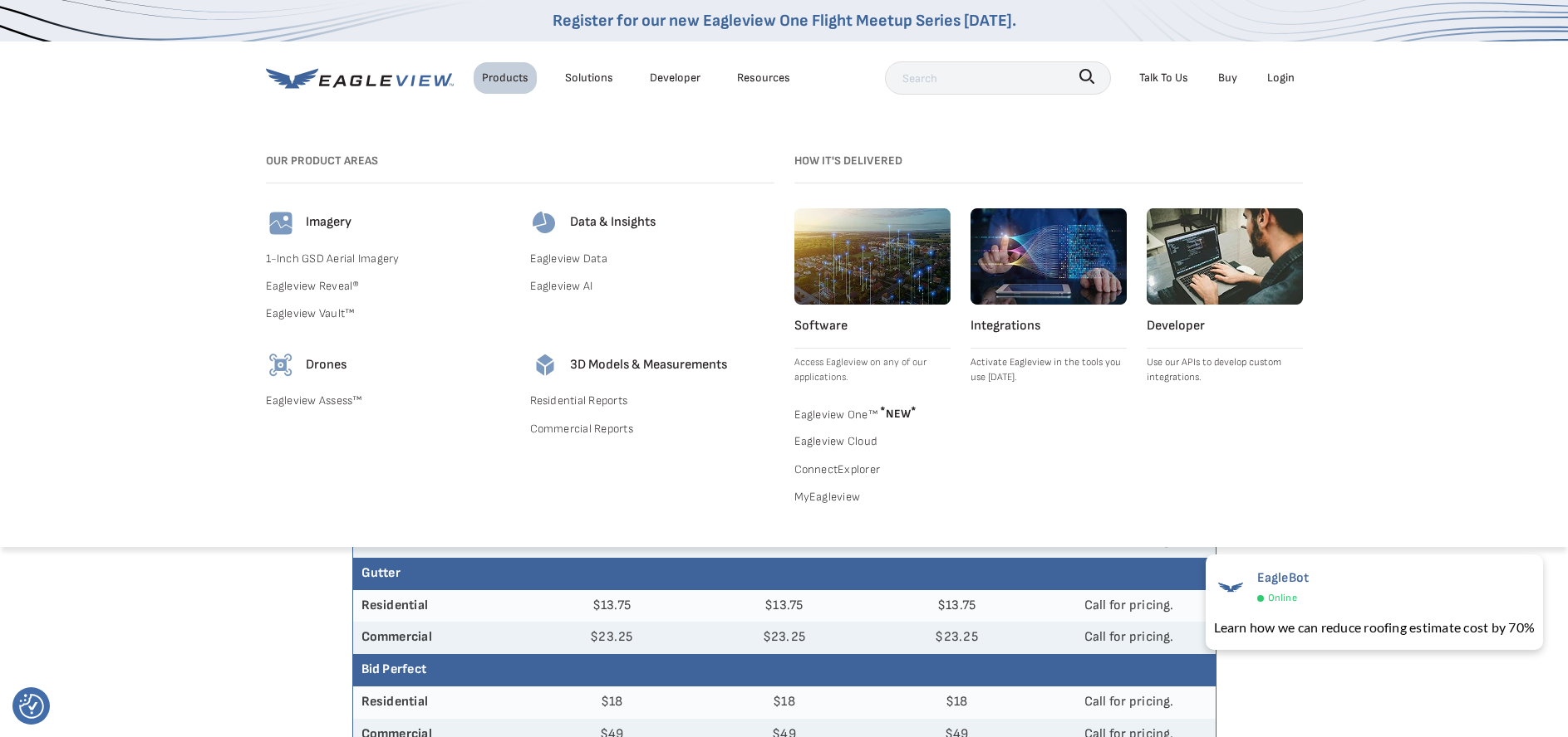
click at [1337, 137] on div "Search Products Our Product Areas Imagery 1-Inch GSD Aerial Imagery *" at bounding box center [784, 340] width 1568 height 413
